Goal: Check status: Check status

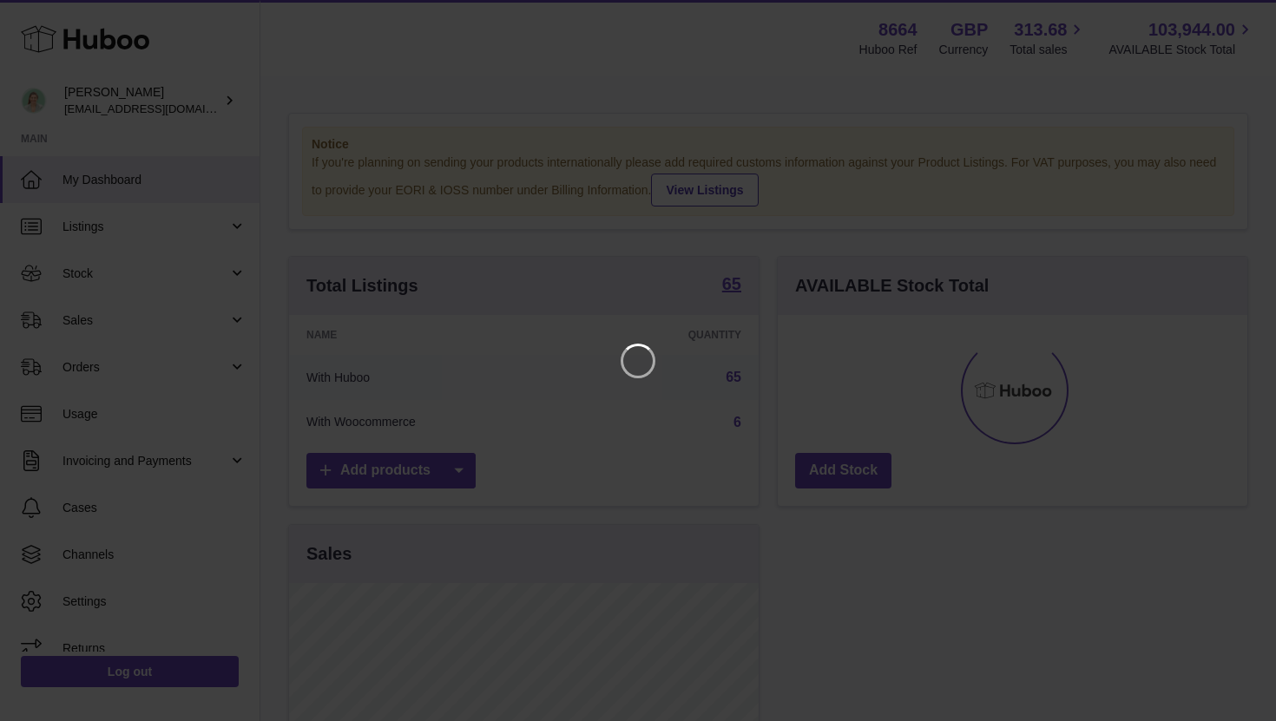
scroll to position [271, 470]
click at [1233, 9] on icon "Close" at bounding box center [1231, 15] width 21 height 21
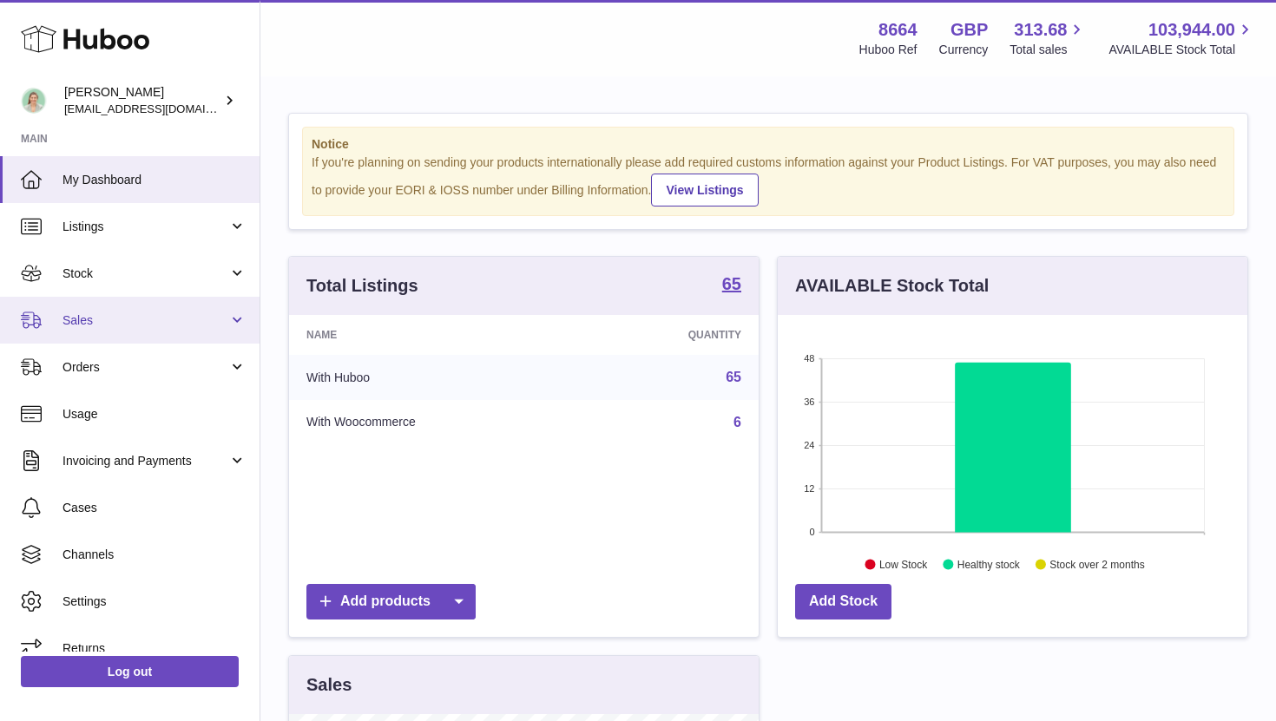
click at [223, 326] on span "Sales" at bounding box center [146, 321] width 166 height 16
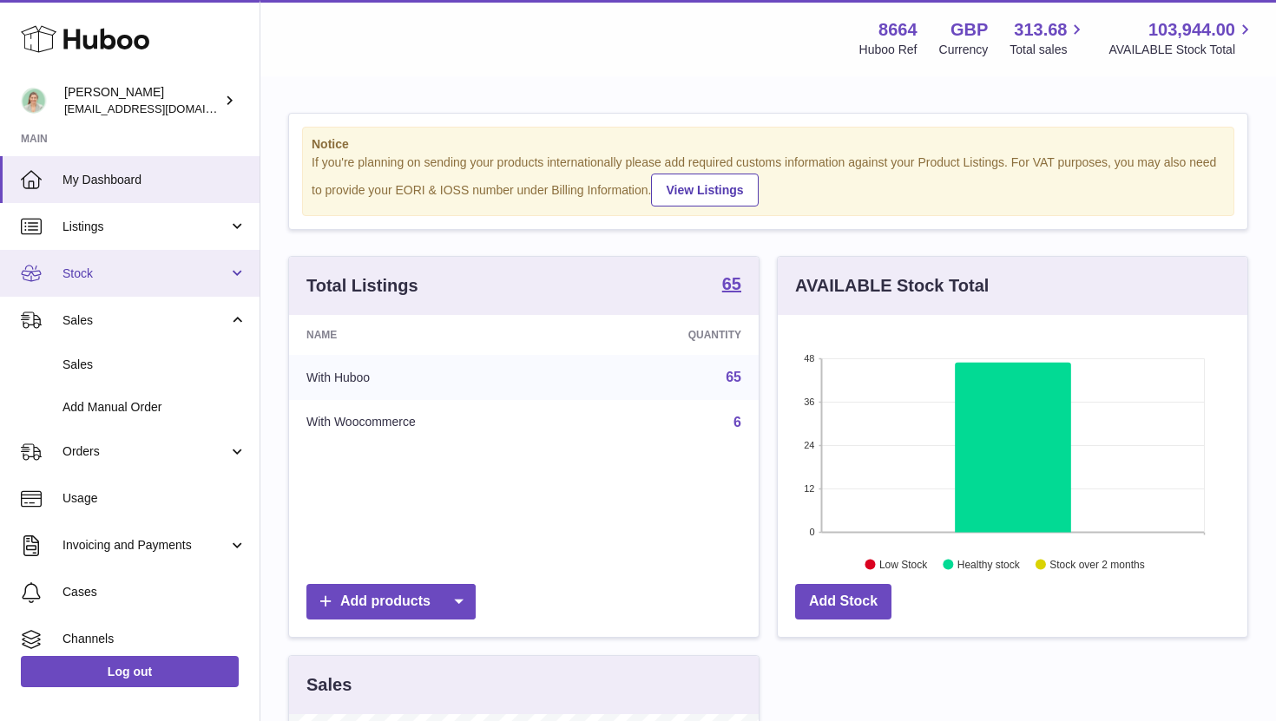
click at [231, 280] on link "Stock" at bounding box center [130, 273] width 260 height 47
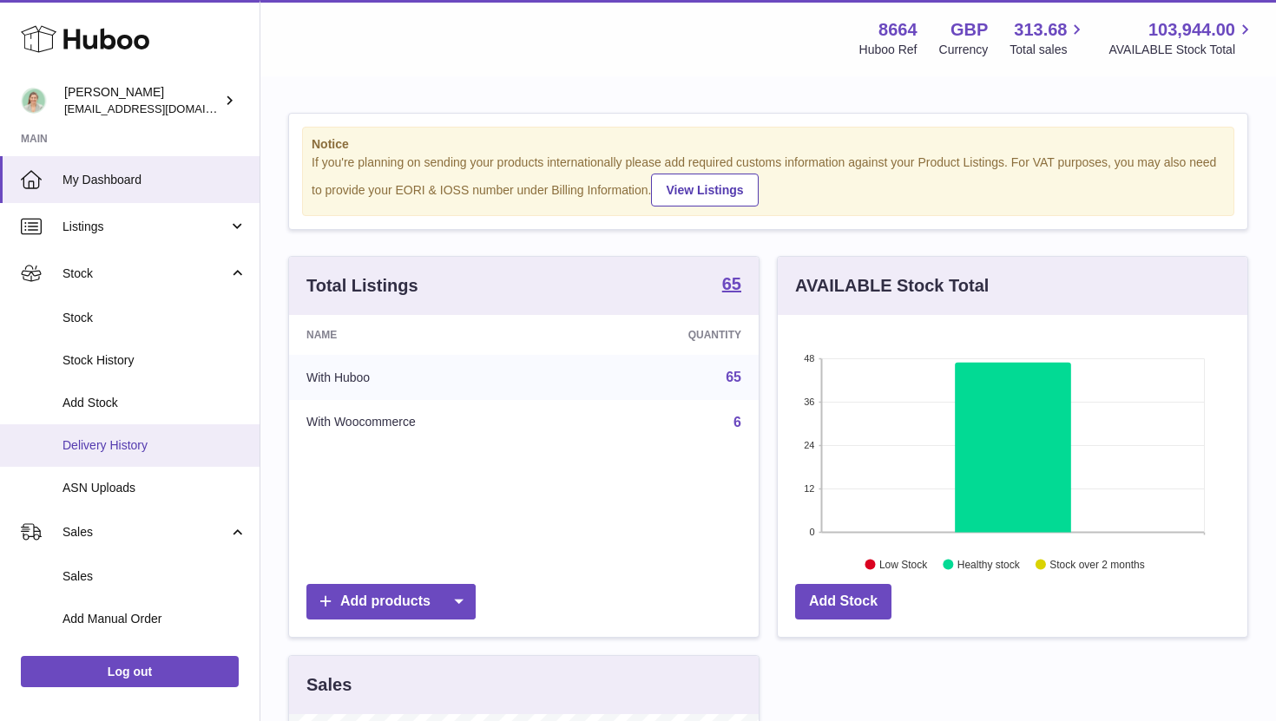
click at [193, 438] on span "Delivery History" at bounding box center [155, 446] width 184 height 16
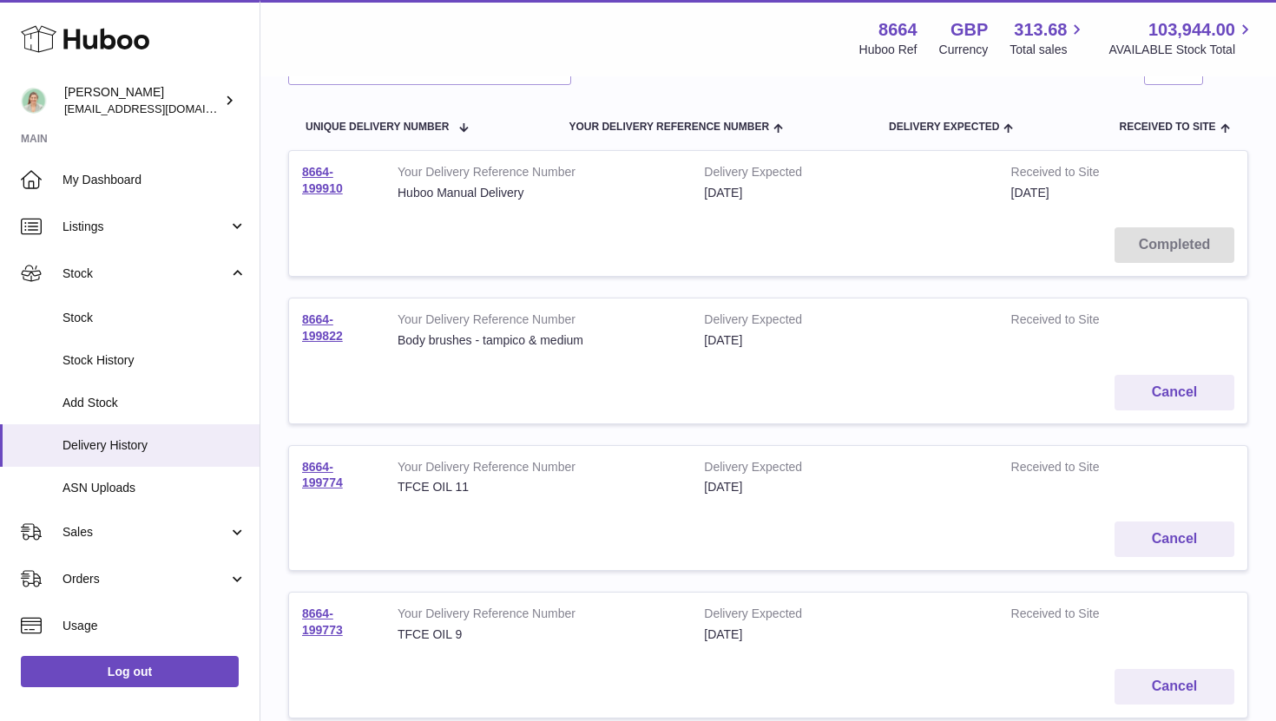
scroll to position [168, 0]
click at [320, 181] on link "8664-199910" at bounding box center [322, 178] width 41 height 30
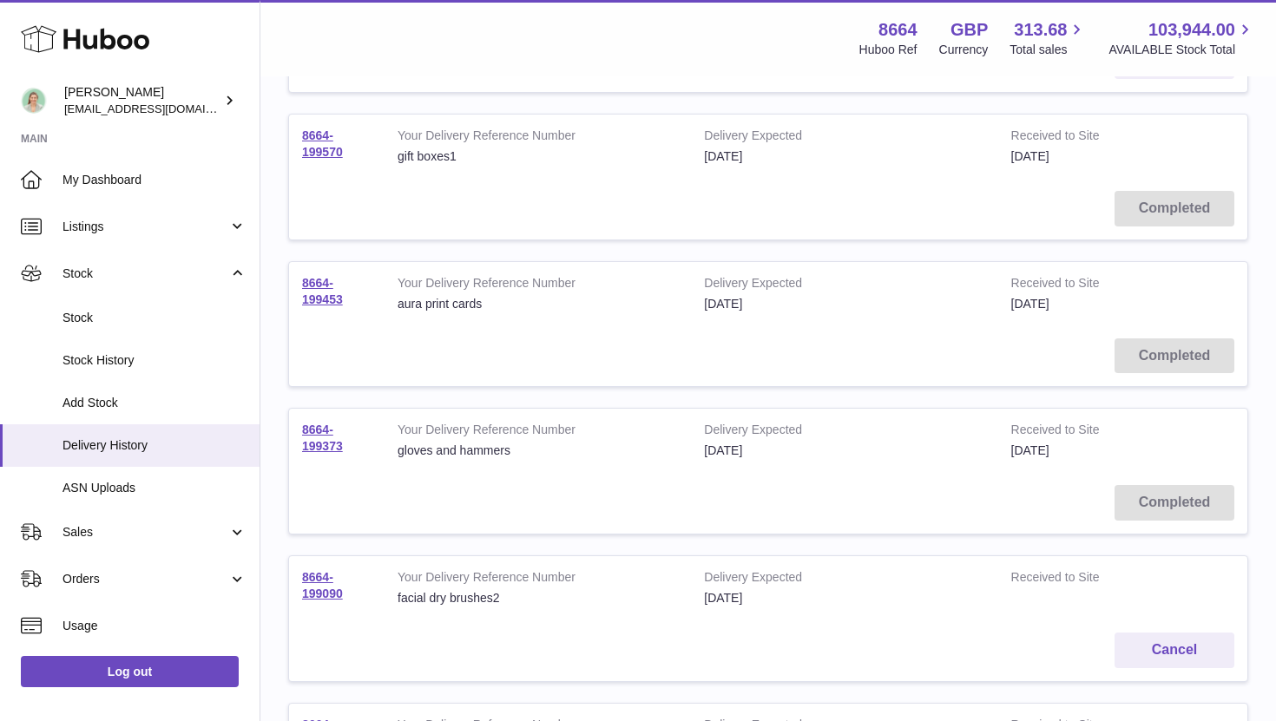
scroll to position [942, 0]
click at [318, 438] on link "8664-199373" at bounding box center [322, 434] width 41 height 30
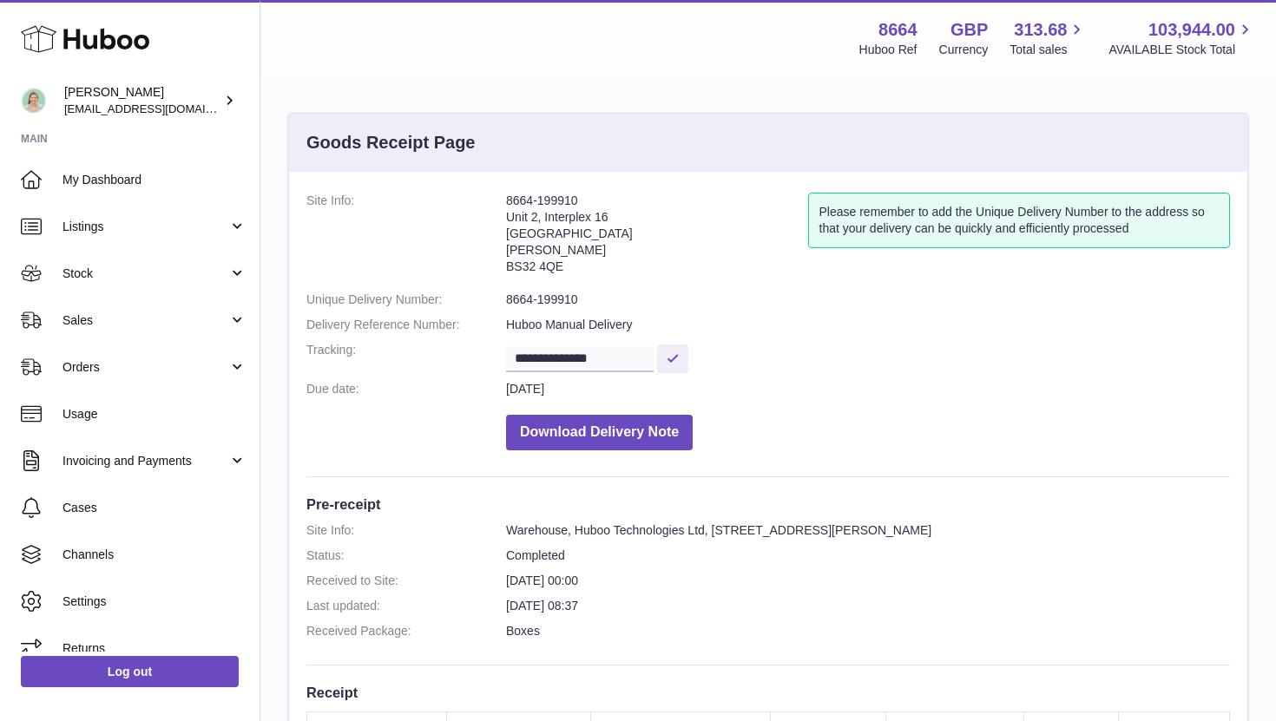
scroll to position [536, 0]
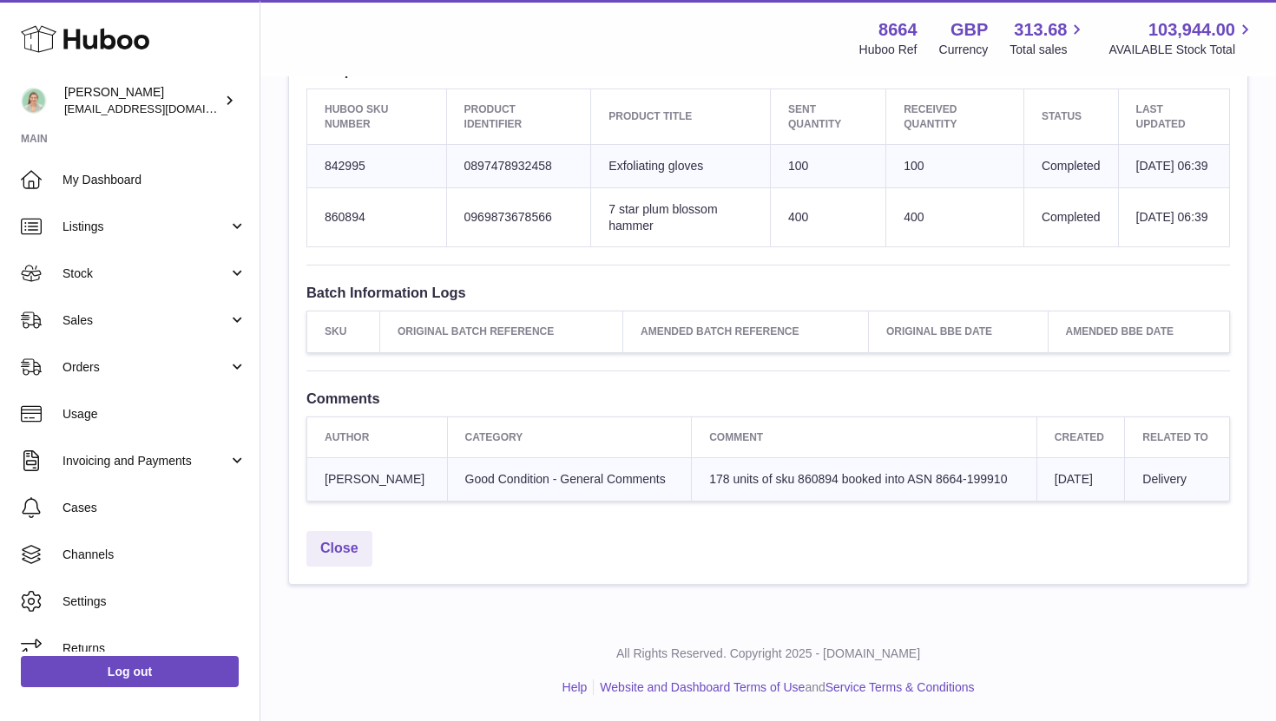
scroll to position [687, 0]
